Goal: Information Seeking & Learning: Check status

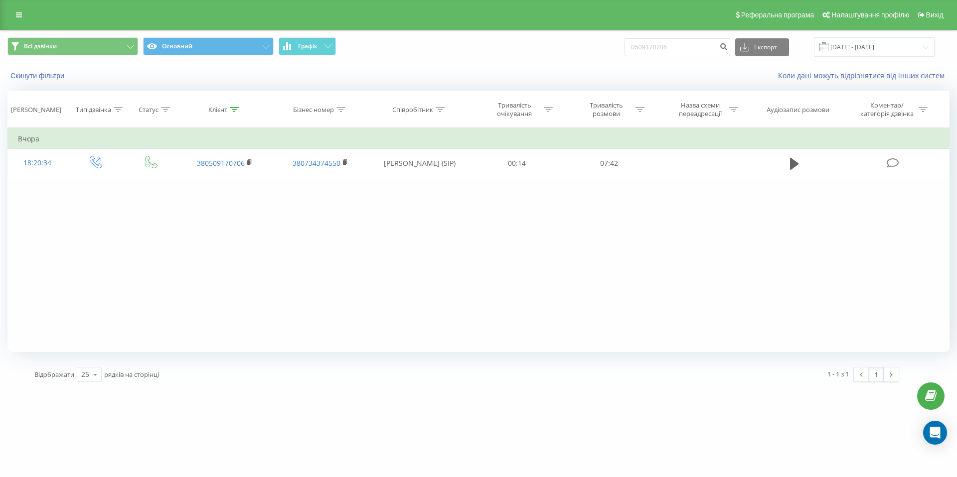
click at [694, 60] on div "Всі дзвінки Основний Графік 0509170706 Експорт .csv .xls .xlsx [DATE] - [DATE]" at bounding box center [478, 46] width 956 height 33
click at [691, 51] on input "0509170706" at bounding box center [677, 47] width 106 height 18
paste input "(097) 724-93-13"
type input "0977249313"
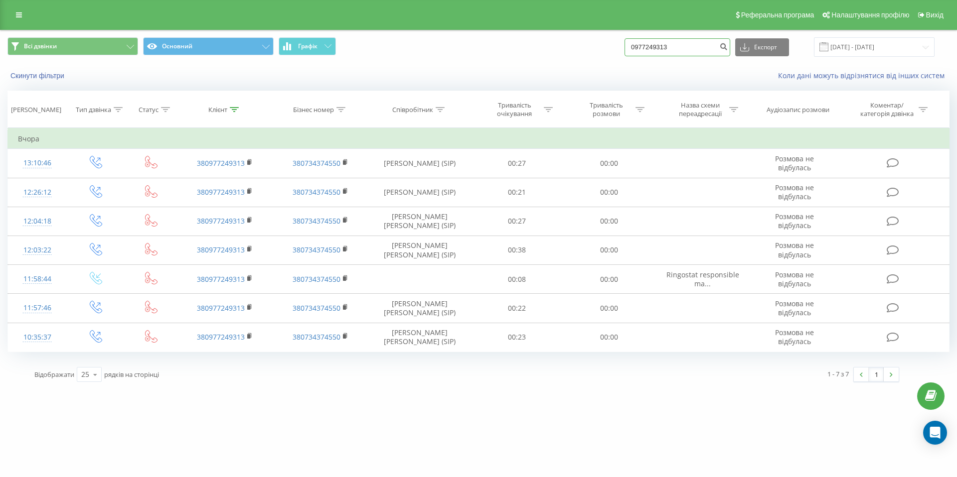
click at [710, 44] on input "0977249313" at bounding box center [677, 47] width 106 height 18
paste input "(050) 378-01-8"
type input "0503780183"
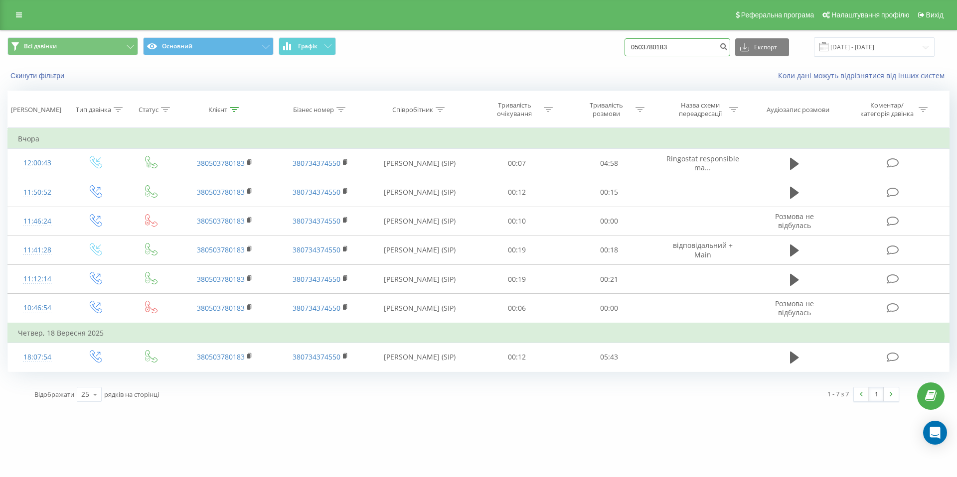
click at [708, 39] on input "0503780183" at bounding box center [677, 47] width 106 height 18
click at [700, 48] on input "0503780183" at bounding box center [677, 47] width 106 height 18
paste input "38 (068) 022-62-71"
type input "0680226271"
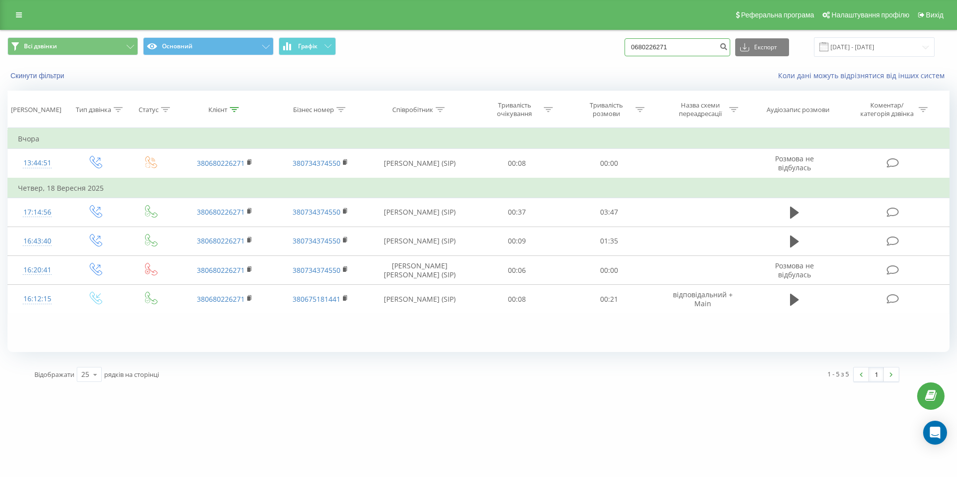
click at [669, 44] on input "0680226271" at bounding box center [677, 47] width 106 height 18
paste input "38 (067) 807-75-46"
type input "0678077546"
